Goal: Find contact information: Find contact information

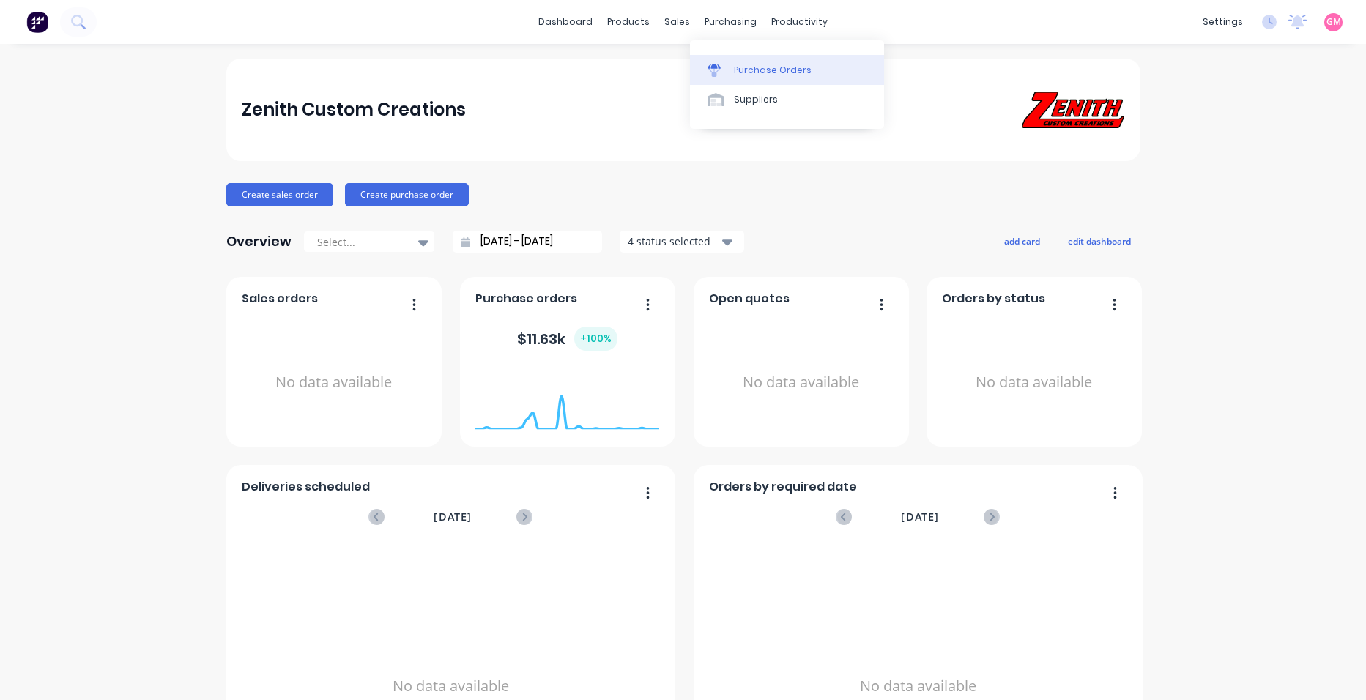
click at [774, 78] on link "Purchase Orders" at bounding box center [787, 69] width 194 height 29
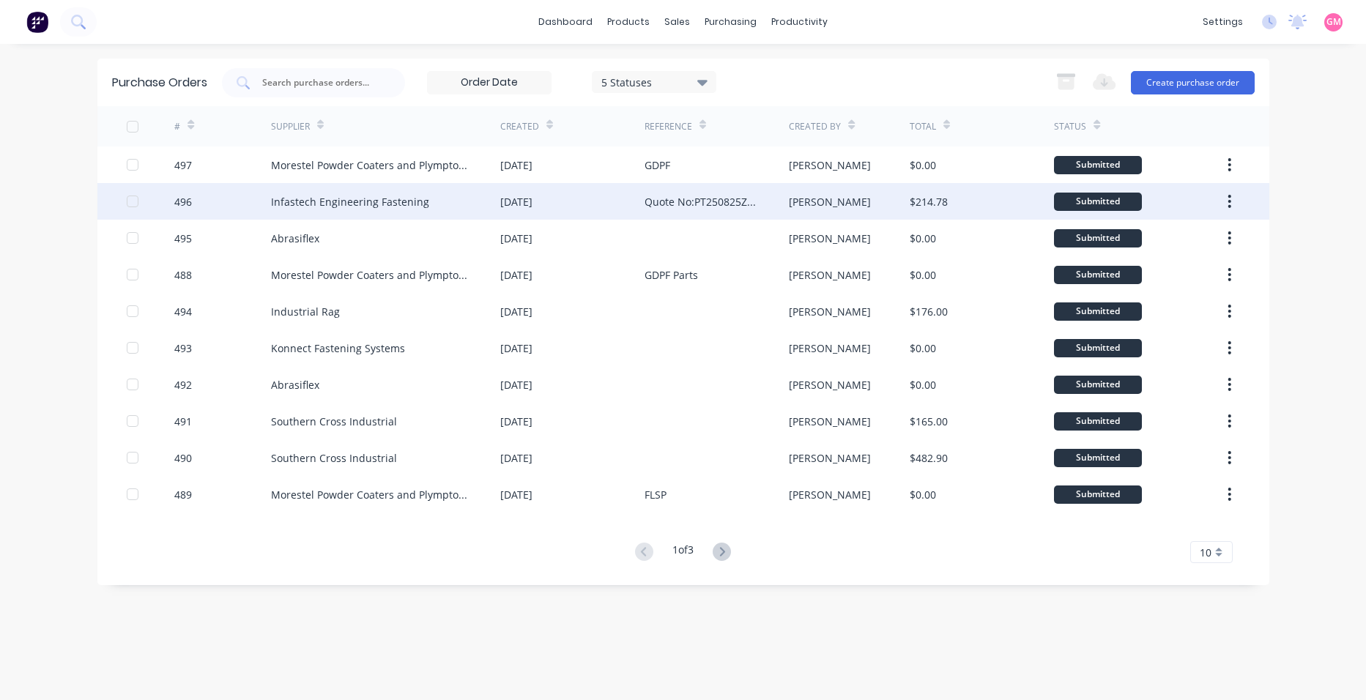
click at [336, 201] on div "Infastech Engineering Fastening" at bounding box center [350, 201] width 158 height 15
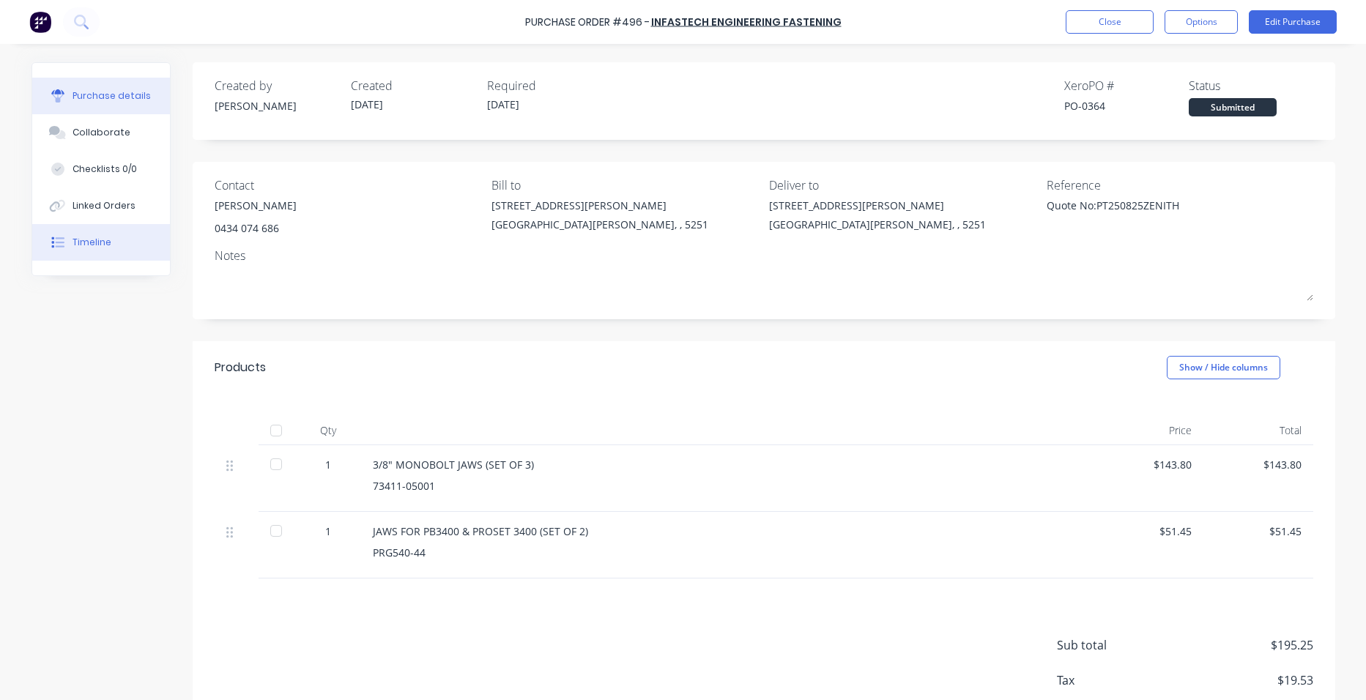
click at [111, 253] on button "Timeline" at bounding box center [101, 242] width 138 height 37
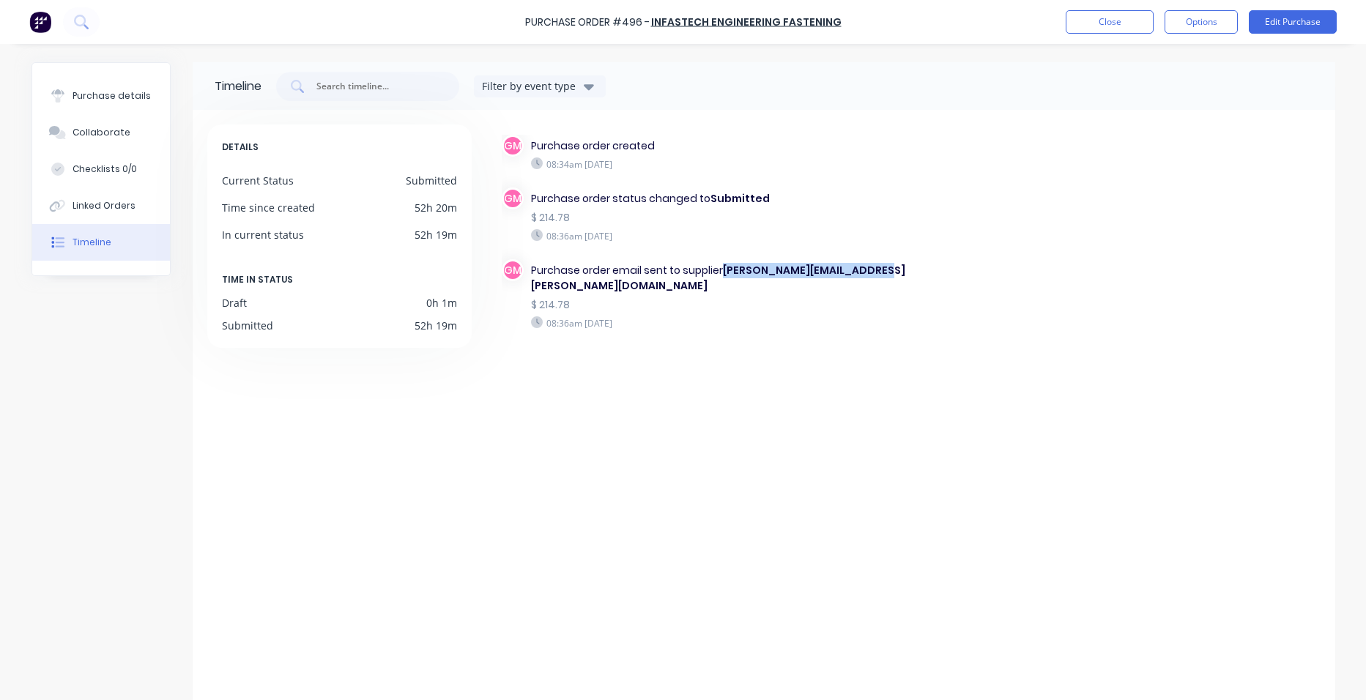
drag, startPoint x: 870, startPoint y: 273, endPoint x: 718, endPoint y: 273, distance: 151.7
click at [718, 273] on div "Purchase order email sent to supplier [PERSON_NAME][EMAIL_ADDRESS][PERSON_NAME]…" at bounding box center [720, 278] width 379 height 31
copy b "[PERSON_NAME][EMAIL_ADDRESS][PERSON_NAME][DOMAIN_NAME]"
drag, startPoint x: 91, startPoint y: 95, endPoint x: 161, endPoint y: 102, distance: 70.7
click at [92, 95] on div "Purchase details" at bounding box center [112, 95] width 78 height 13
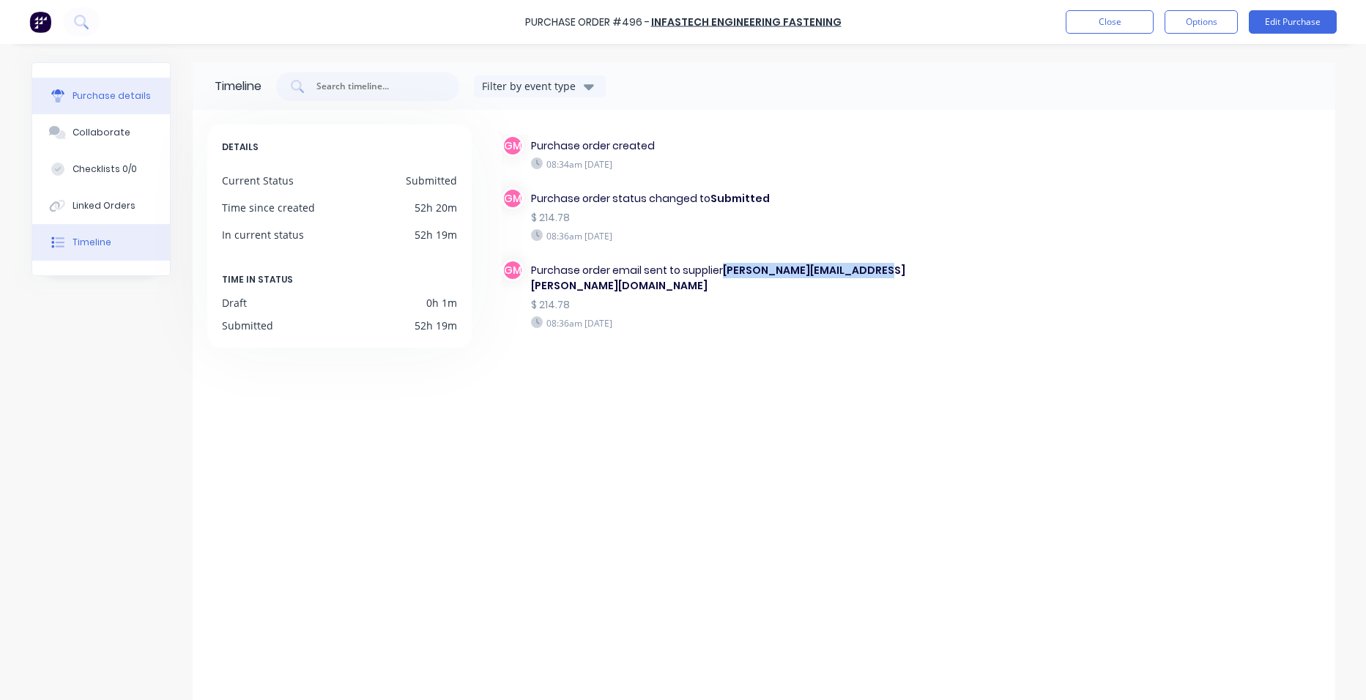
type textarea "x"
